Goal: Task Accomplishment & Management: Manage account settings

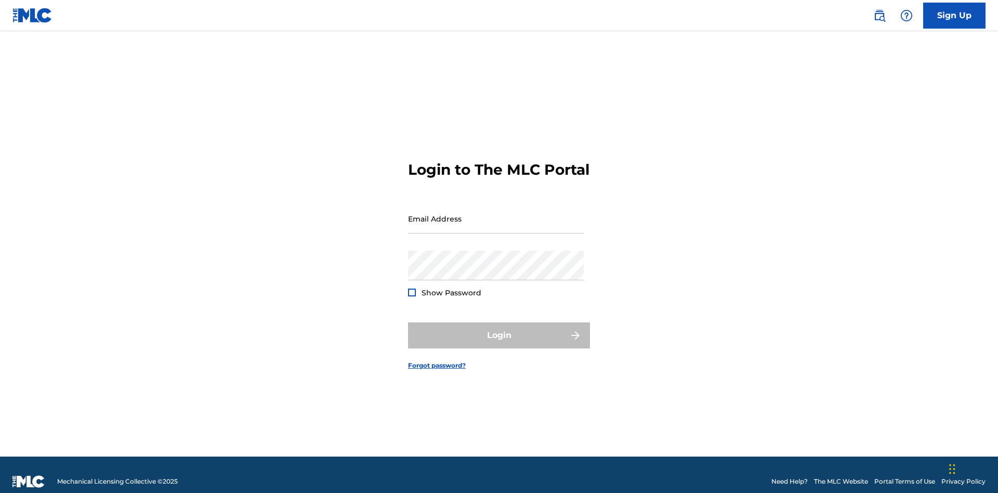
scroll to position [14, 0]
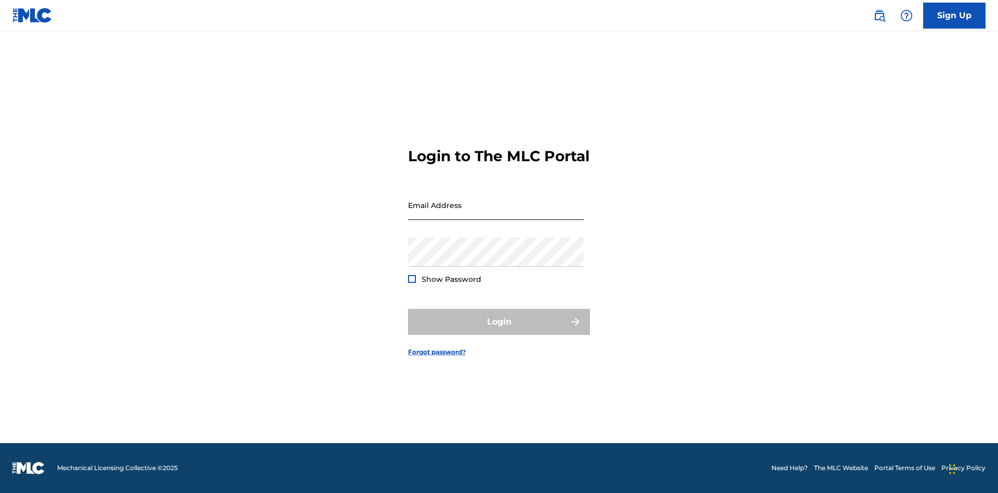
click at [496, 214] on input "Email Address" at bounding box center [496, 205] width 176 height 30
type input "Krystal.Ribble@themlc.com"
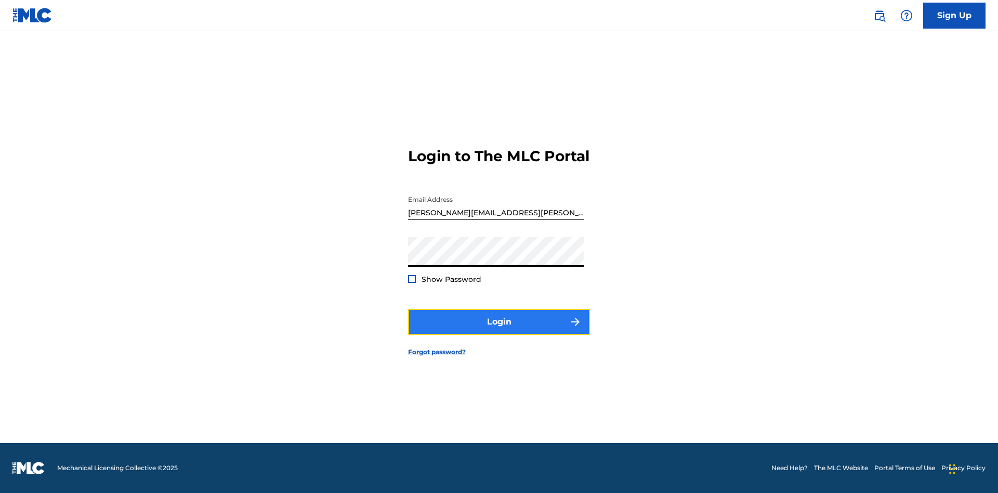
click at [499, 331] on button "Login" at bounding box center [499, 322] width 182 height 26
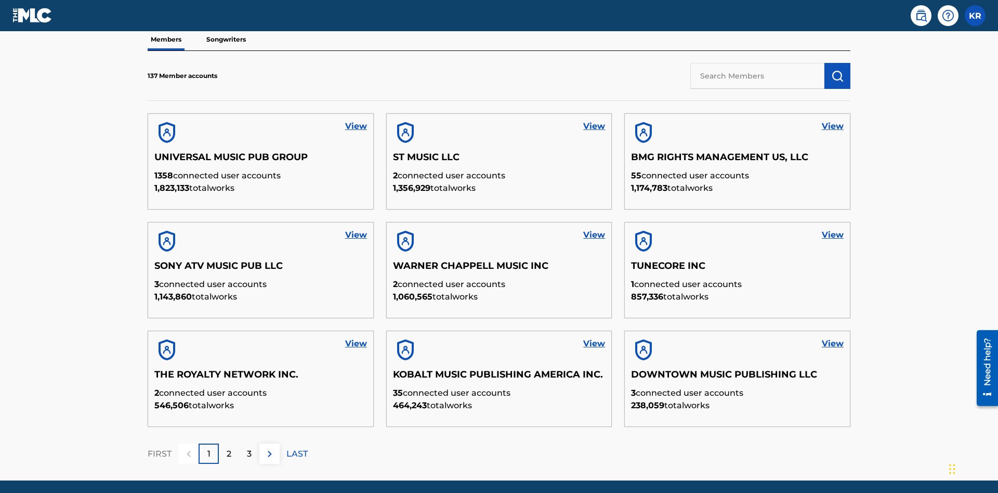
click at [757, 75] on input "text" at bounding box center [757, 76] width 134 height 26
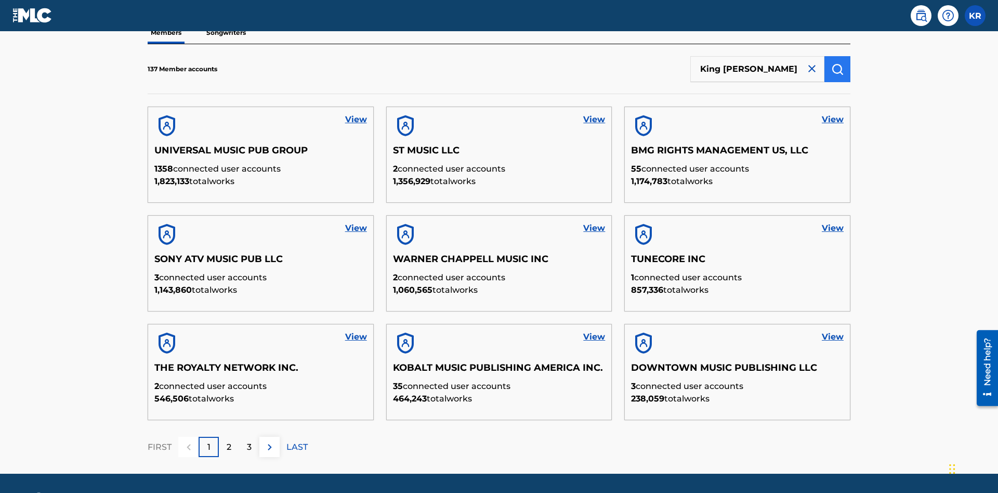
type input "King McTesterson"
click at [837, 69] on img "submit" at bounding box center [837, 69] width 12 height 12
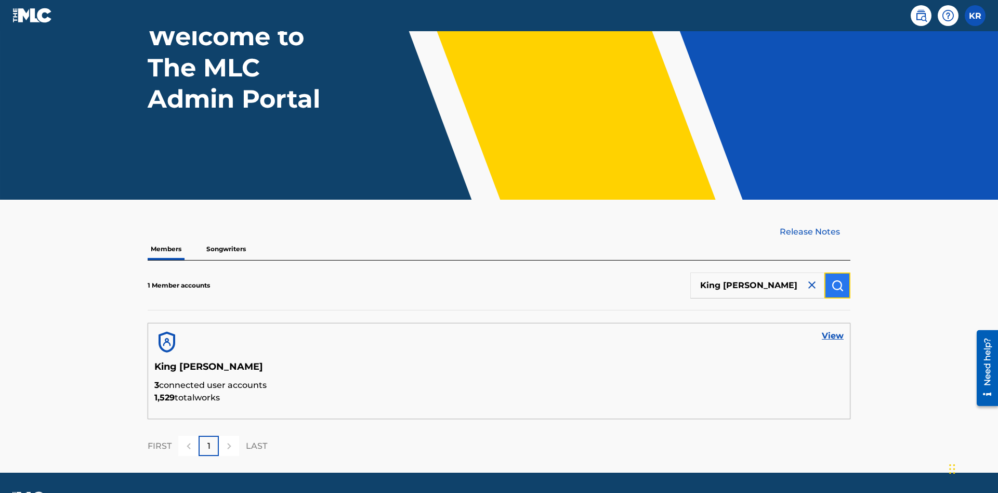
scroll to position [116, 0]
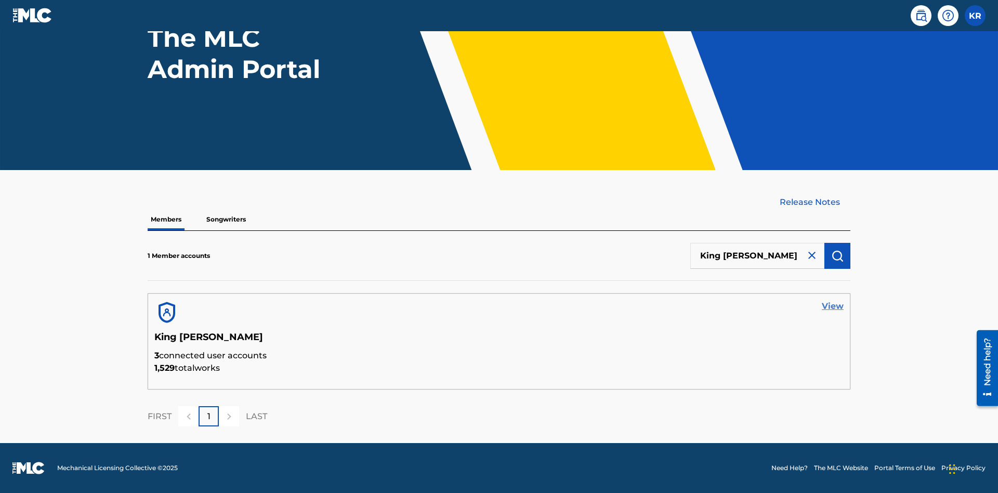
click at [833, 306] on link "View" at bounding box center [833, 306] width 22 height 12
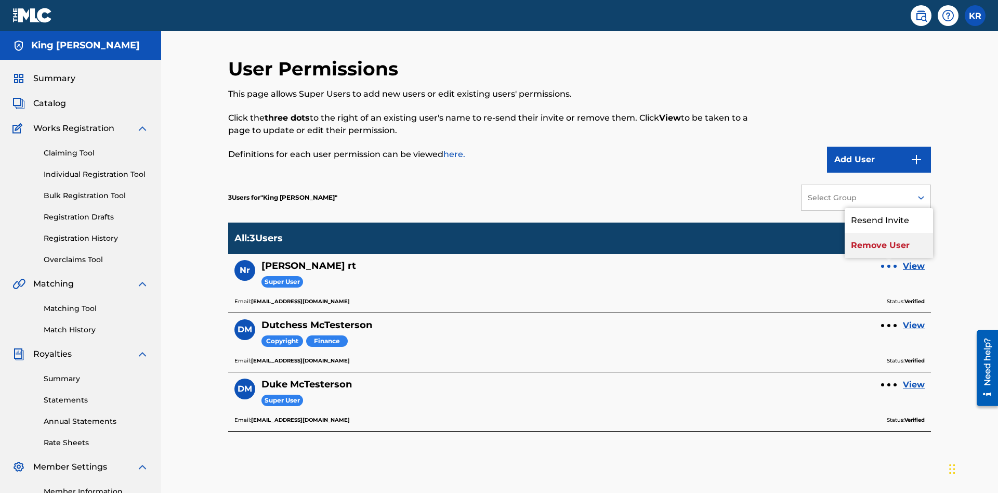
click at [889, 233] on p "Remove User" at bounding box center [889, 245] width 88 height 25
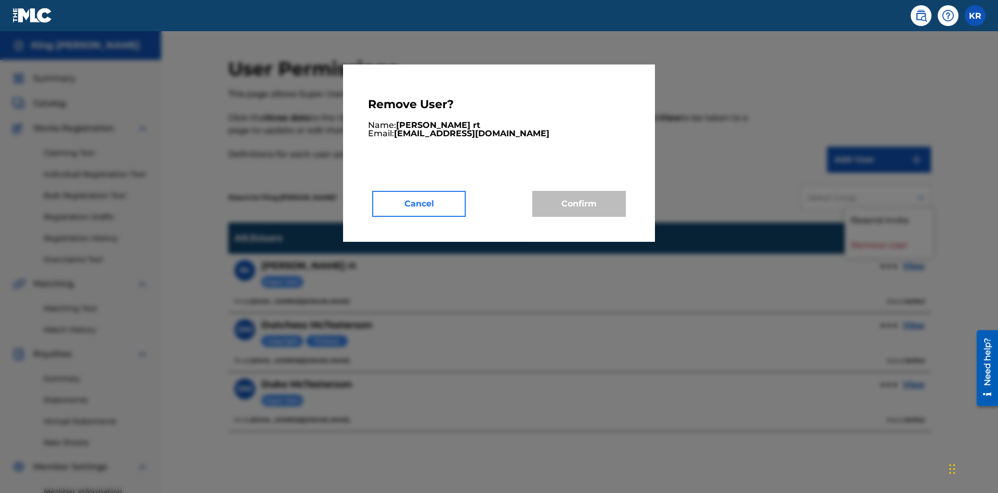
click at [419, 203] on button "Cancel" at bounding box center [419, 204] width 94 height 26
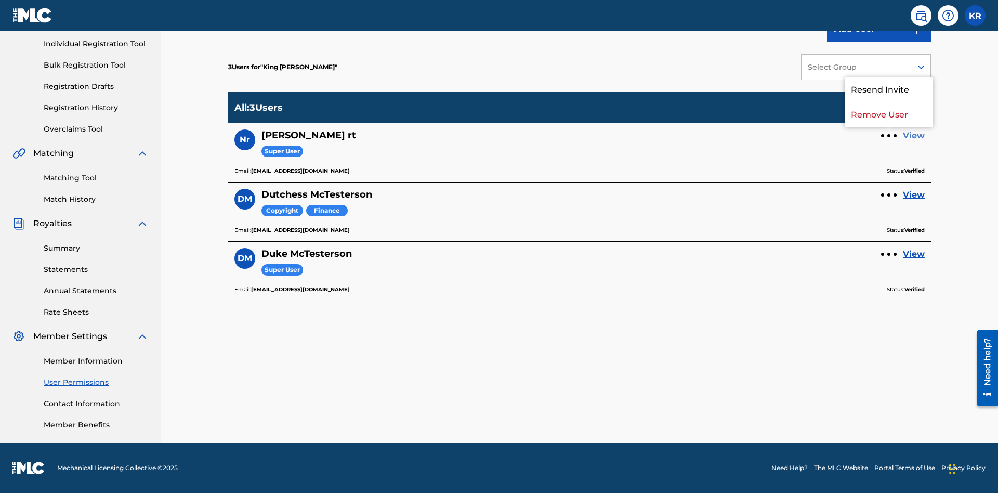
click at [914, 136] on link "View" at bounding box center [914, 135] width 22 height 12
